Goal: Ask a question

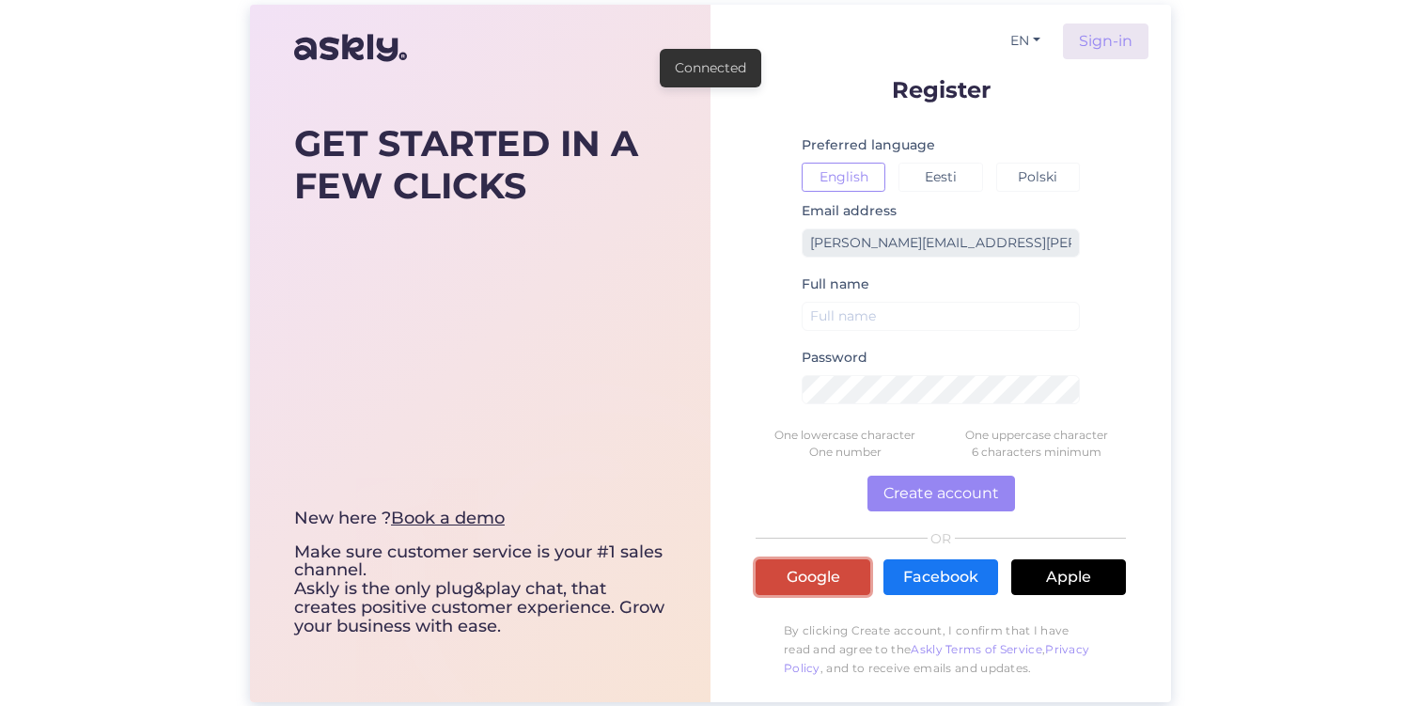
click at [822, 572] on link "Google" at bounding box center [813, 577] width 115 height 36
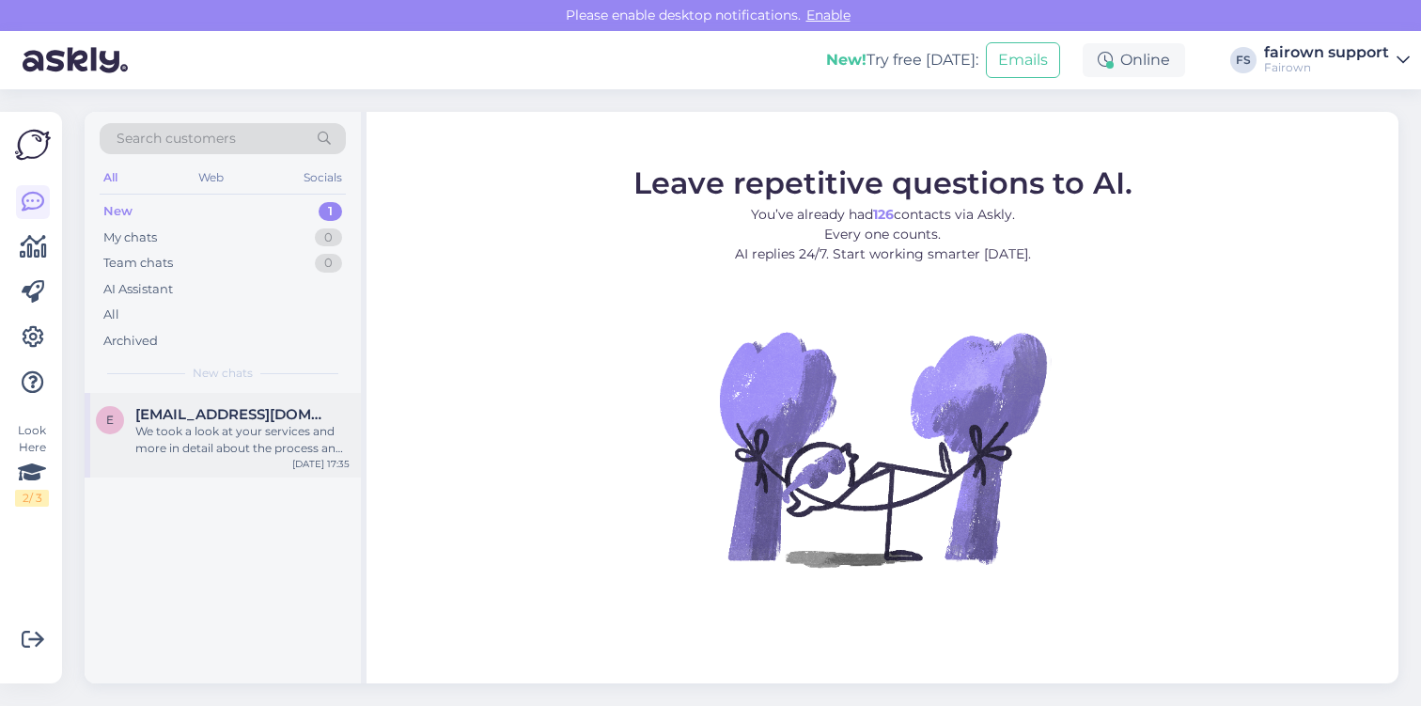
click at [282, 438] on div "We took a look at your services and more in detail about the process and have a…" at bounding box center [242, 440] width 214 height 34
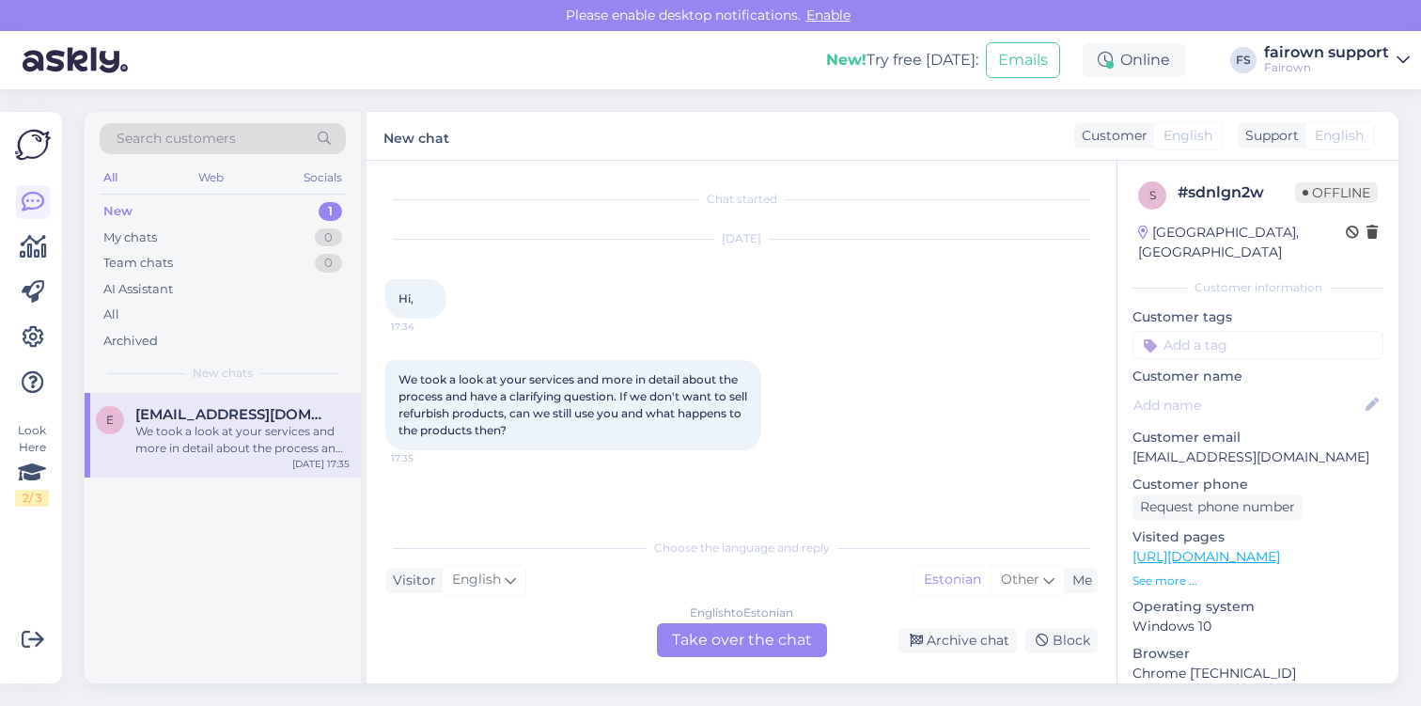
click at [448, 414] on span "We took a look at your services and more in detail about the process and have a…" at bounding box center [575, 404] width 352 height 65
copy span "refurbish"
click at [728, 413] on div "We took a look at your services and more in detail about the process and have a…" at bounding box center [573, 405] width 376 height 90
